Goal: Navigation & Orientation: Find specific page/section

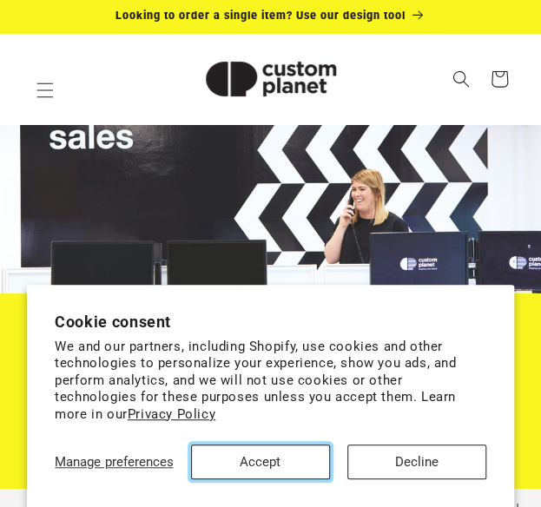
click at [238, 458] on button "Accept" at bounding box center [260, 462] width 139 height 35
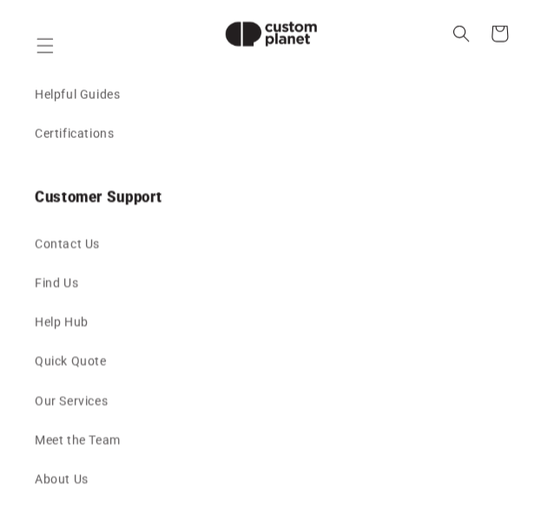
scroll to position [4309, 0]
click at [52, 280] on link "Find Us" at bounding box center [271, 282] width 472 height 39
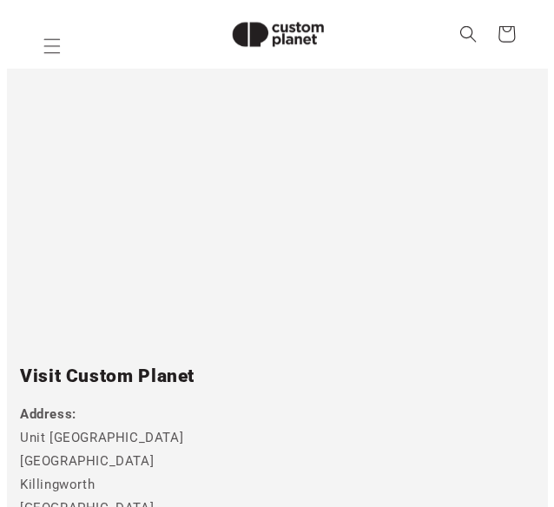
scroll to position [241, 0]
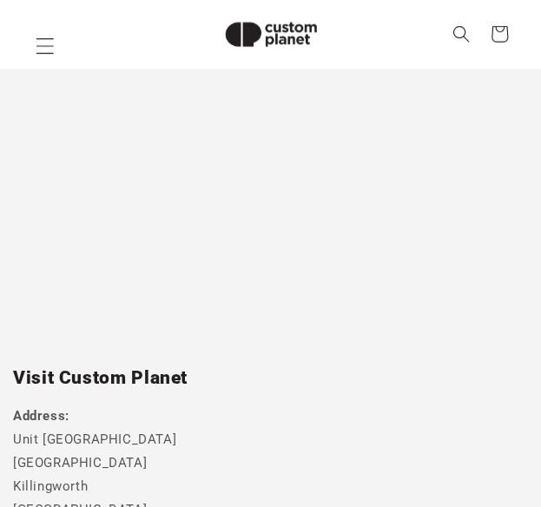
click at [51, 56] on span "Menu" at bounding box center [45, 46] width 38 height 38
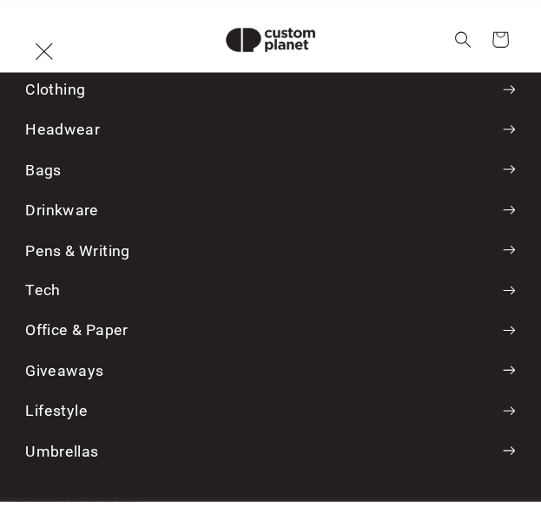
scroll to position [0, 0]
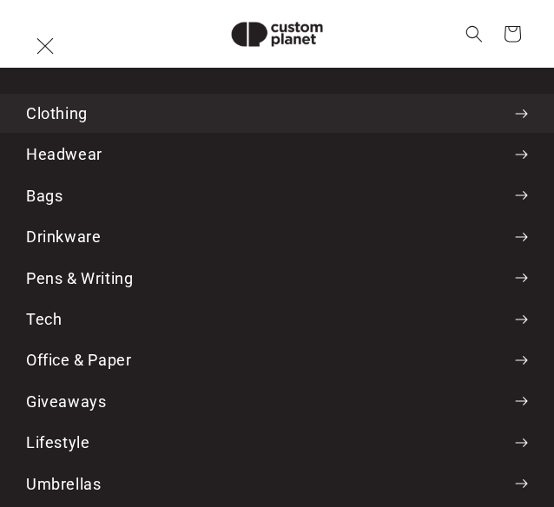
click at [61, 121] on summary "Clothing" at bounding box center [277, 113] width 554 height 39
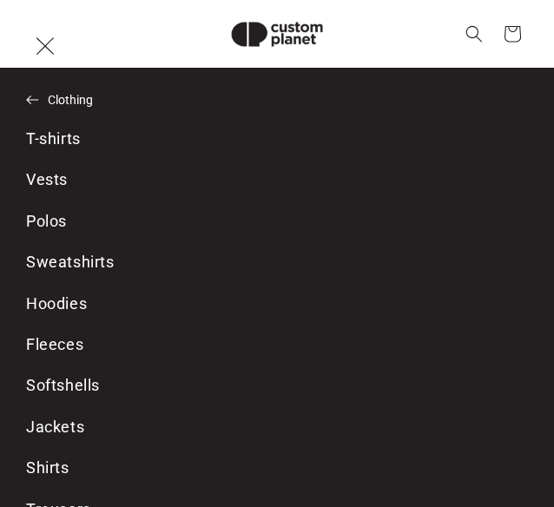
click at [50, 53] on icon "Menu" at bounding box center [45, 45] width 18 height 18
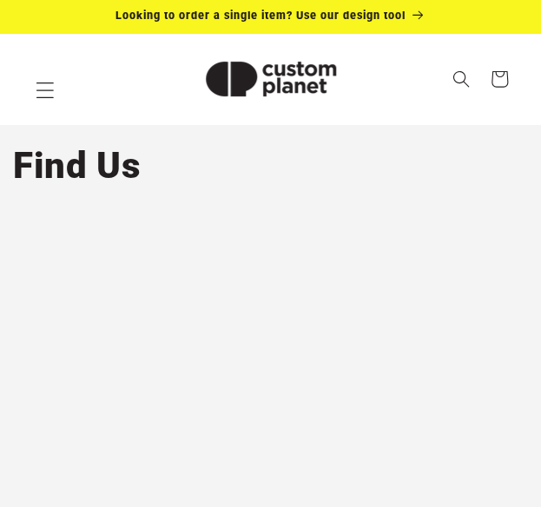
click at [36, 73] on span "Menu" at bounding box center [45, 90] width 38 height 38
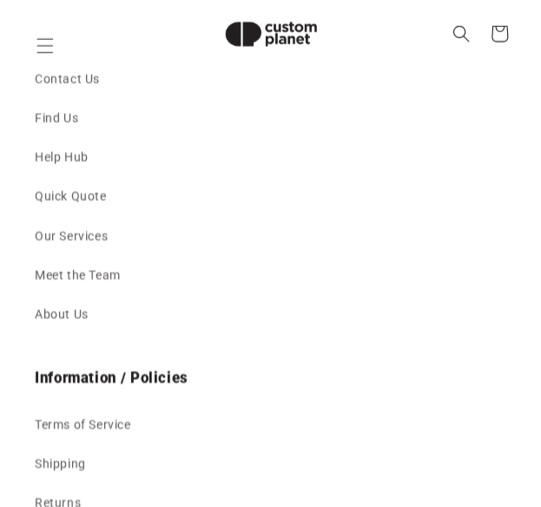
scroll to position [4477, 0]
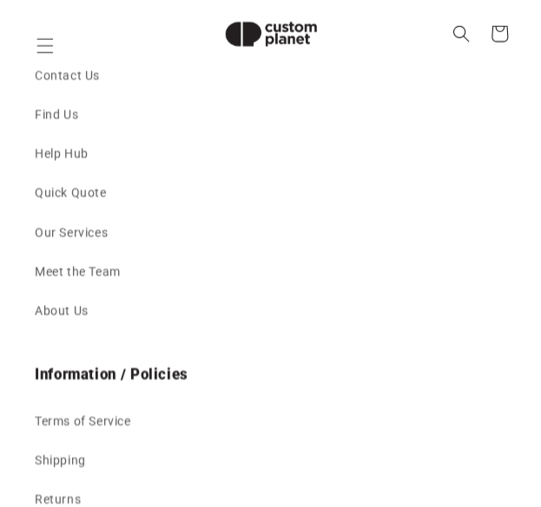
click at [53, 235] on link "Our Services" at bounding box center [271, 233] width 472 height 39
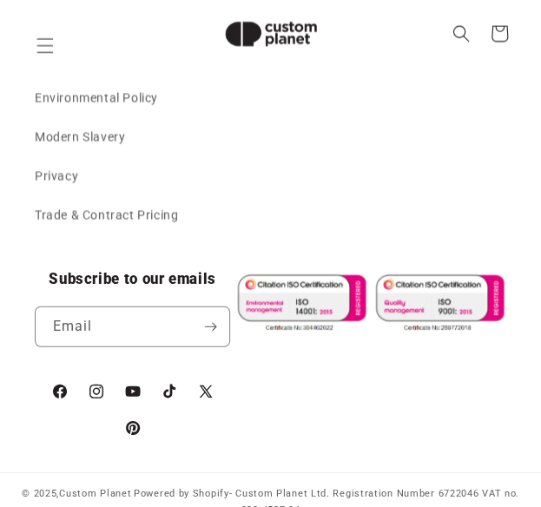
scroll to position [2684, 0]
